Goal: Find specific page/section: Find specific page/section

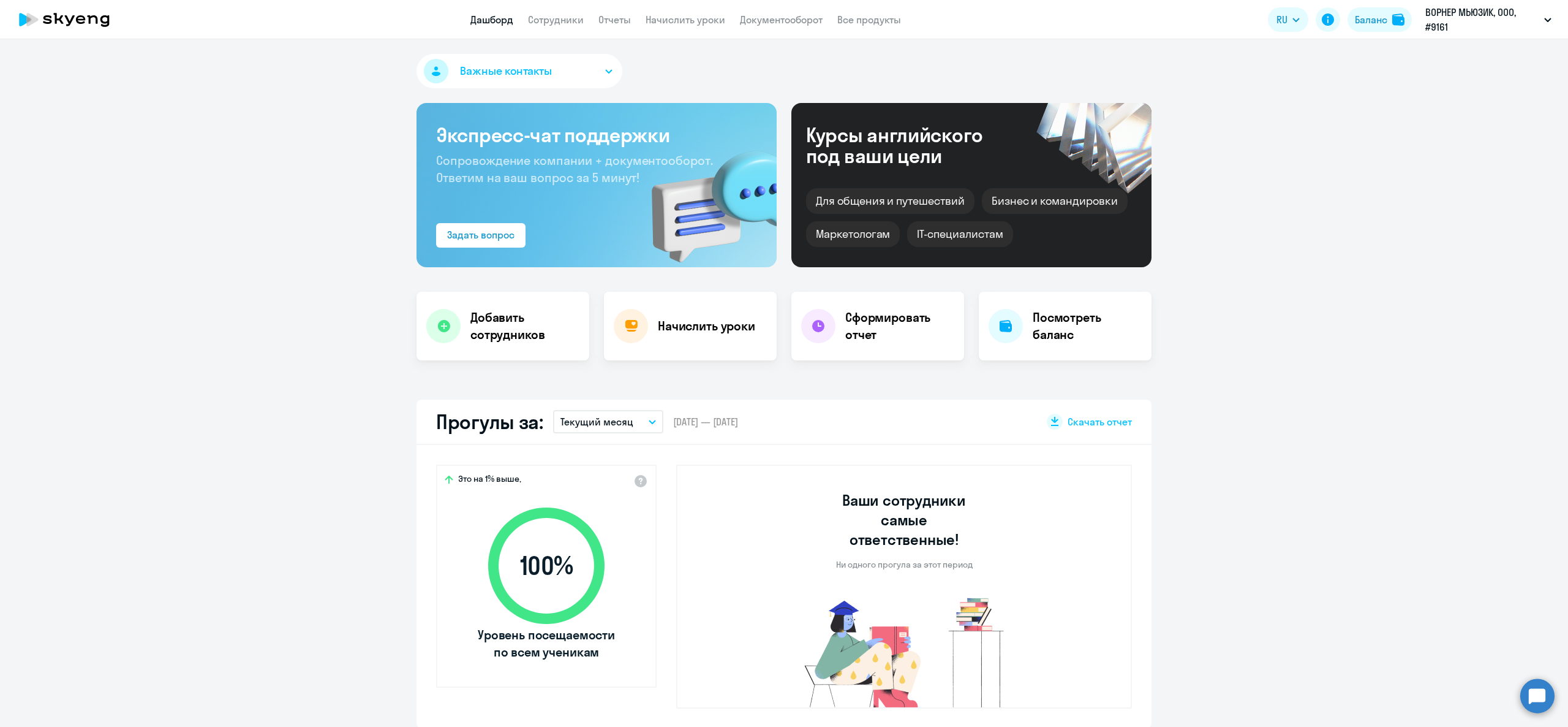
drag, startPoint x: 0, startPoint y: 0, endPoint x: 324, endPoint y: 254, distance: 411.7
select select "30"
